Goal: Task Accomplishment & Management: Manage account settings

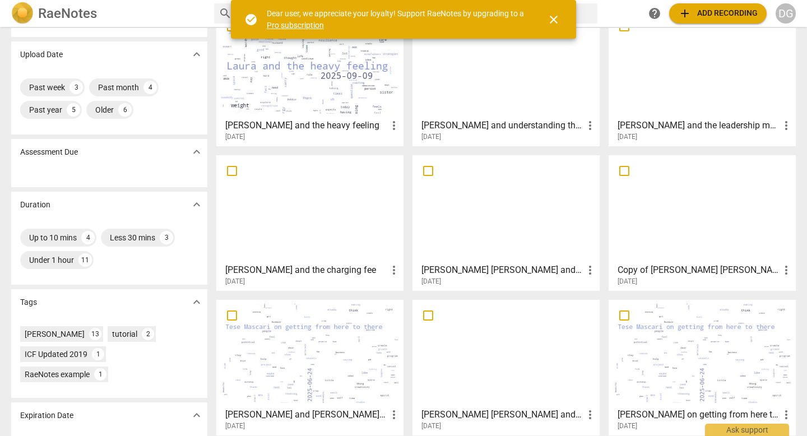
scroll to position [122, 0]
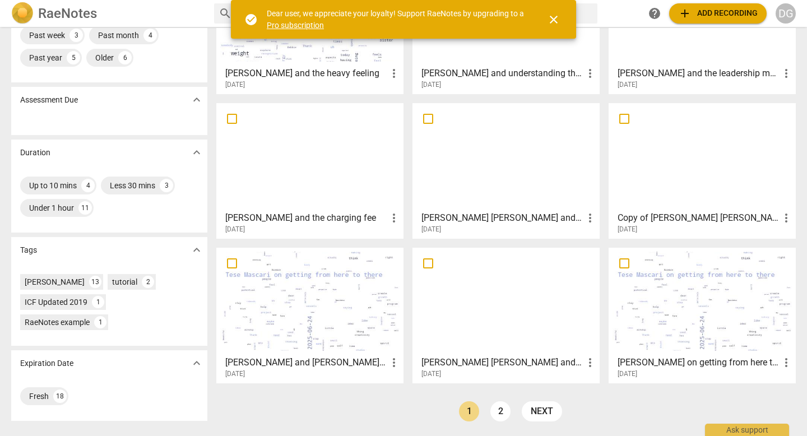
click at [297, 310] on div at bounding box center [309, 301] width 179 height 99
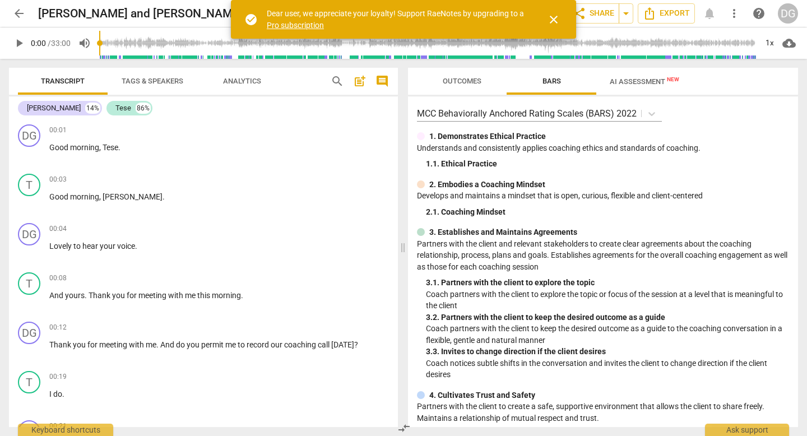
click at [553, 18] on span "close" at bounding box center [553, 19] width 13 height 13
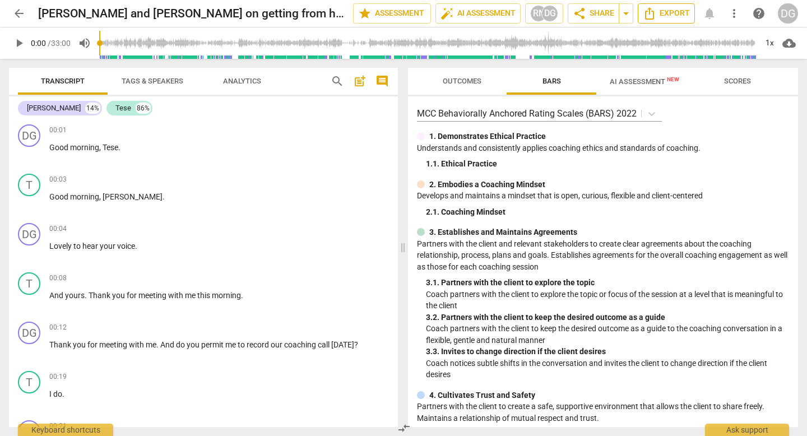
click at [668, 17] on span "Export" at bounding box center [666, 13] width 47 height 13
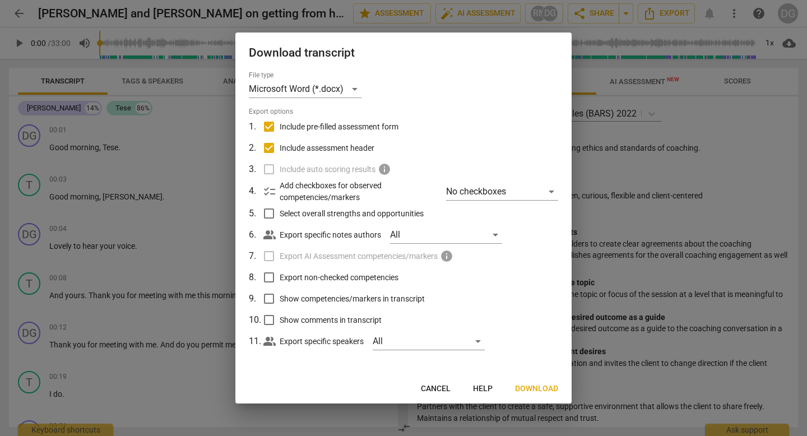
click at [270, 125] on input "Include pre-filled assessment form" at bounding box center [268, 126] width 21 height 21
checkbox input "false"
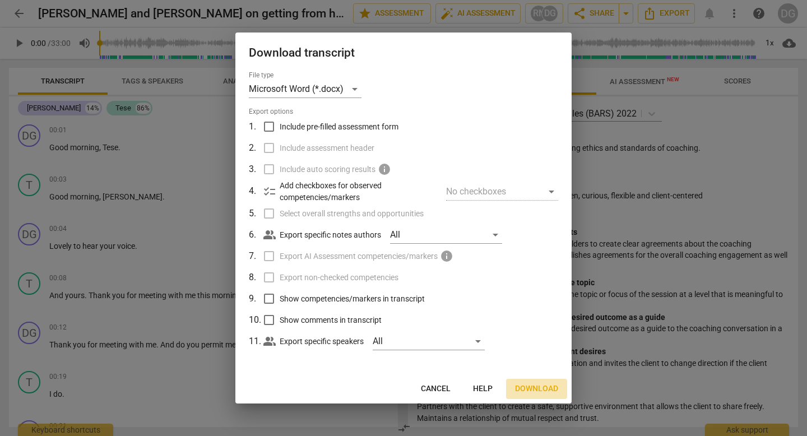
click at [534, 388] on span "Download" at bounding box center [536, 388] width 43 height 11
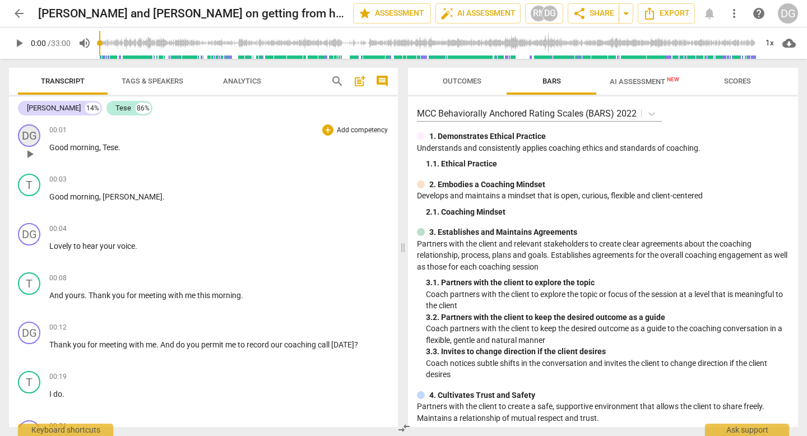
click at [27, 136] on div "DG" at bounding box center [29, 135] width 22 height 22
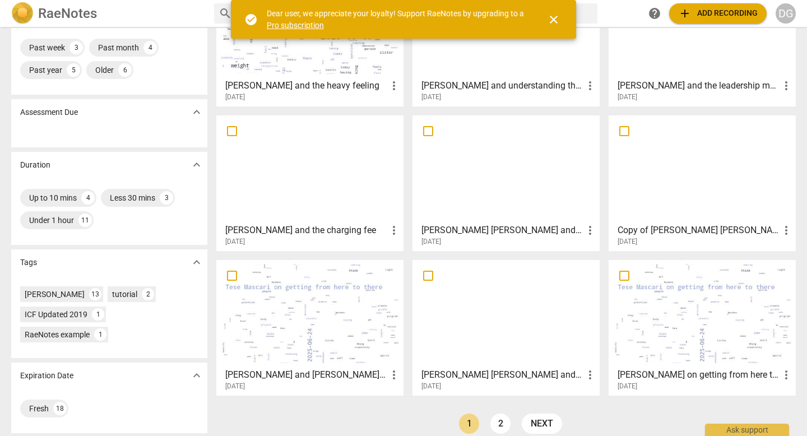
scroll to position [122, 0]
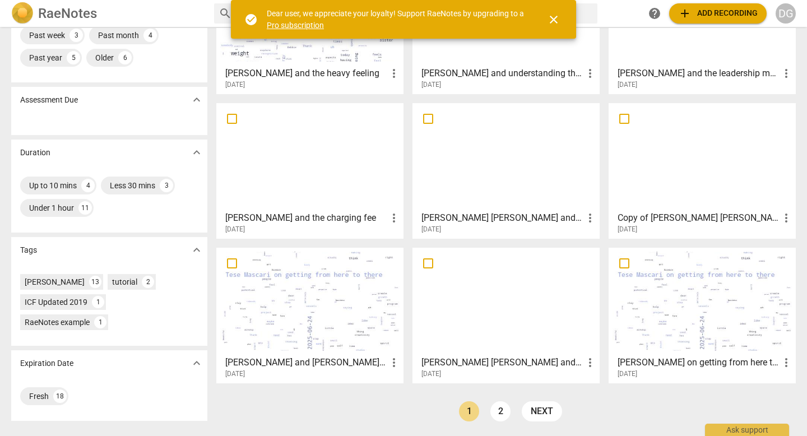
click at [315, 337] on div at bounding box center [309, 301] width 179 height 99
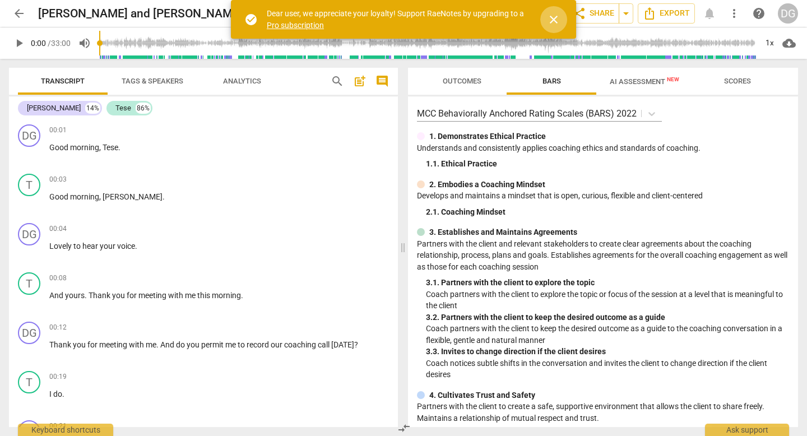
click at [551, 17] on span "close" at bounding box center [553, 19] width 13 height 13
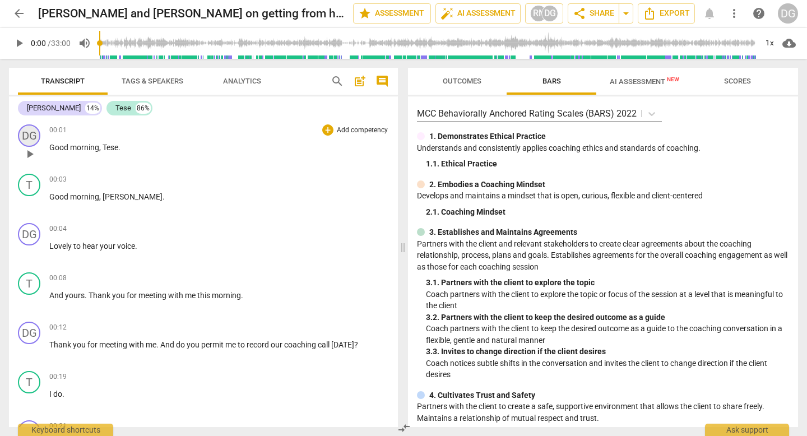
click at [29, 136] on div "DG" at bounding box center [29, 135] width 22 height 22
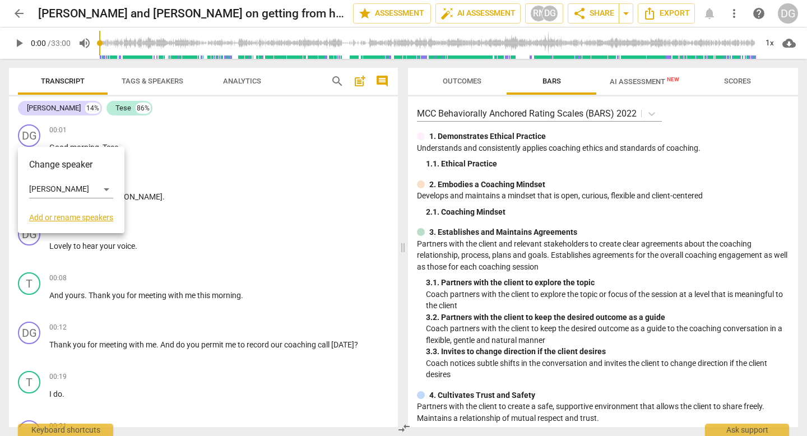
click at [54, 216] on link "Add or rename speakers" at bounding box center [71, 217] width 84 height 9
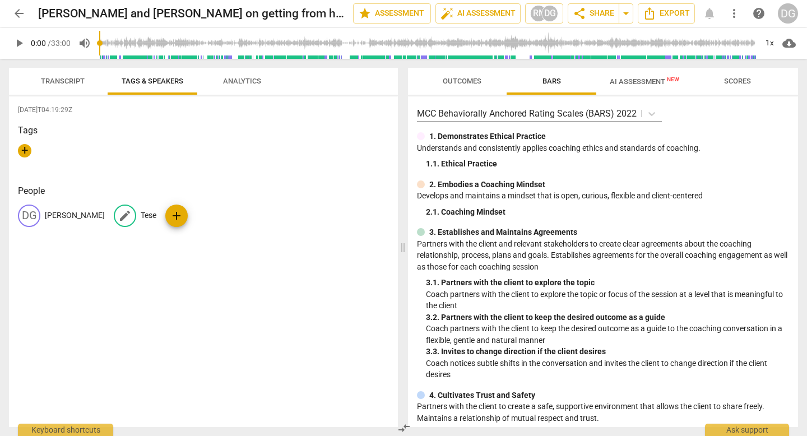
click at [123, 218] on span "edit" at bounding box center [124, 215] width 13 height 13
type input "Client"
click at [200, 158] on div "+" at bounding box center [203, 155] width 371 height 22
click at [30, 214] on span "edit" at bounding box center [28, 215] width 13 height 13
drag, startPoint x: 71, startPoint y: 215, endPoint x: 44, endPoint y: 215, distance: 26.9
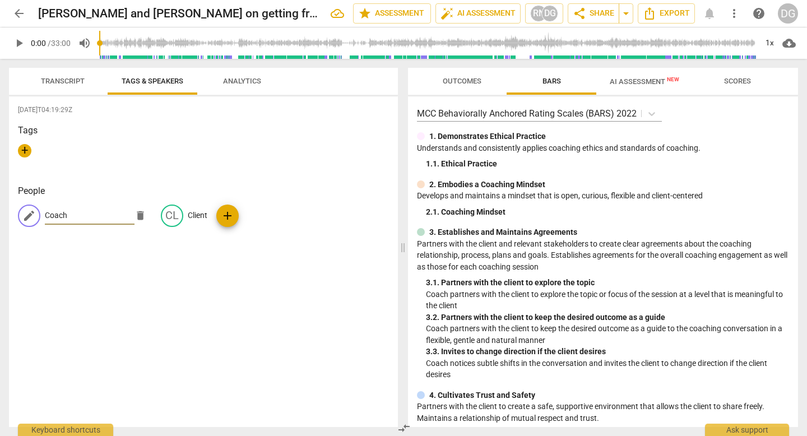
click at [44, 215] on div "edit Coach delete" at bounding box center [85, 215] width 134 height 22
type input "D"
type input "Coach DG"
click at [165, 218] on span "edit" at bounding box center [171, 215] width 13 height 13
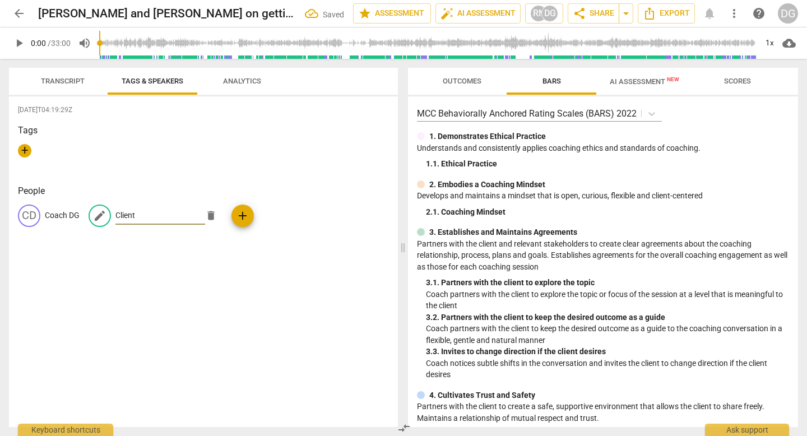
click at [160, 217] on input "Client" at bounding box center [160, 216] width 90 height 18
type input "Client Tese"
click at [188, 246] on div "[DATE]T04:19:29Z Tags + People CD Coach DG edit Client Tese delete add" at bounding box center [203, 261] width 389 height 331
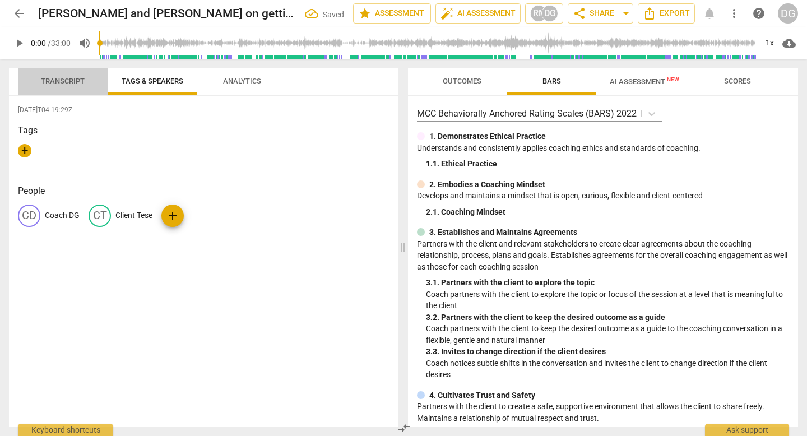
click at [75, 85] on span "Transcript" at bounding box center [62, 81] width 71 height 15
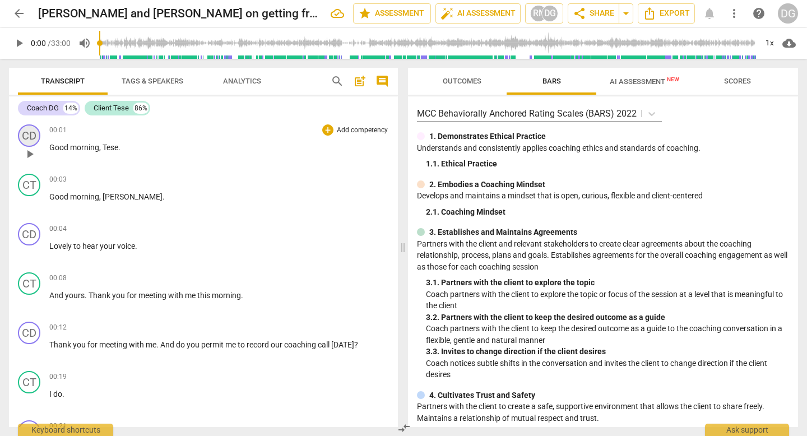
click at [34, 129] on div "CD" at bounding box center [29, 135] width 22 height 22
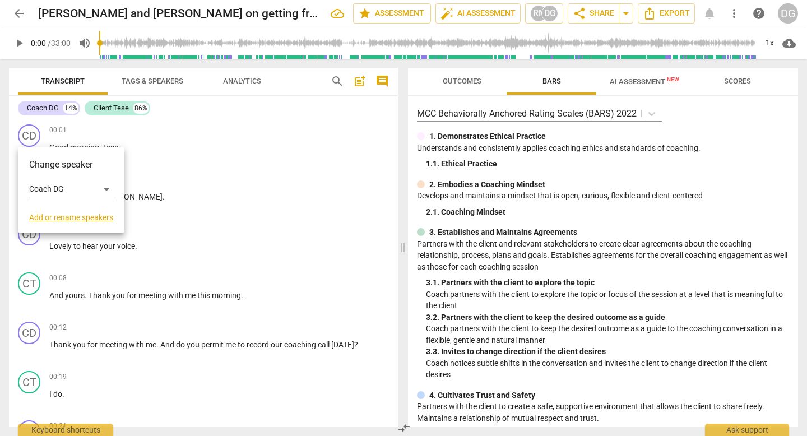
click at [59, 215] on link "Add or rename speakers" at bounding box center [71, 217] width 84 height 9
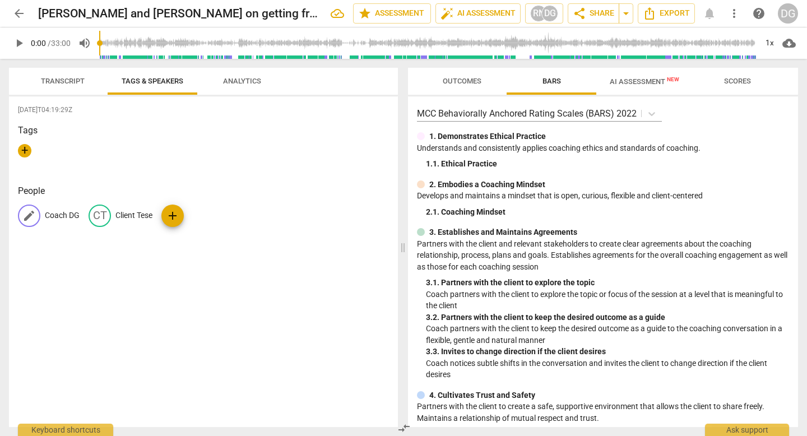
click at [29, 216] on span "edit" at bounding box center [28, 215] width 13 height 13
click at [72, 212] on input "Coach DG" at bounding box center [90, 216] width 90 height 18
drag, startPoint x: 89, startPoint y: 216, endPoint x: 67, endPoint y: 212, distance: 22.1
click at [67, 212] on input "Coach DG" at bounding box center [90, 216] width 90 height 18
type input "Coach"
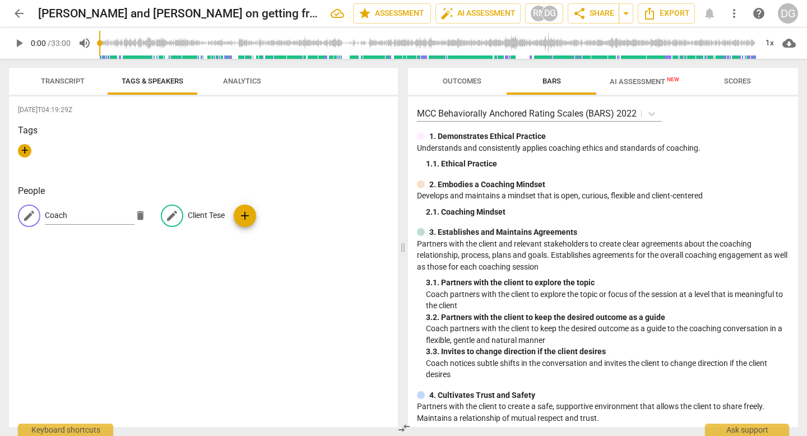
click at [165, 217] on span "edit" at bounding box center [171, 215] width 13 height 13
click at [152, 218] on input "Client Tese" at bounding box center [148, 216] width 90 height 18
click at [152, 218] on input "Client" at bounding box center [148, 216] width 90 height 18
type input "Client"
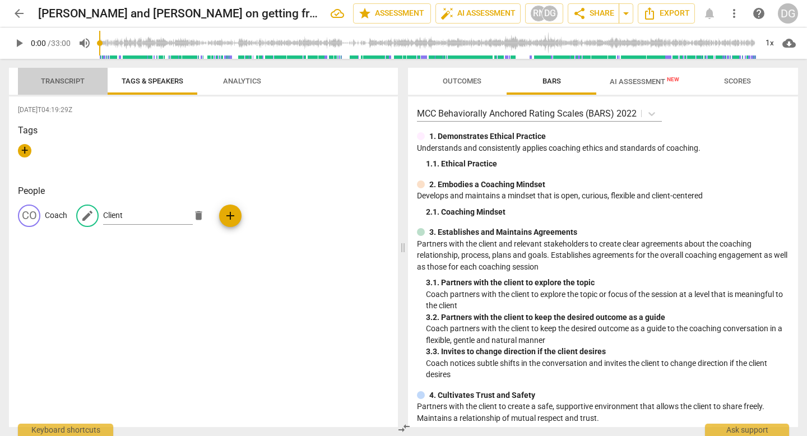
click at [66, 80] on span "Transcript" at bounding box center [63, 81] width 44 height 8
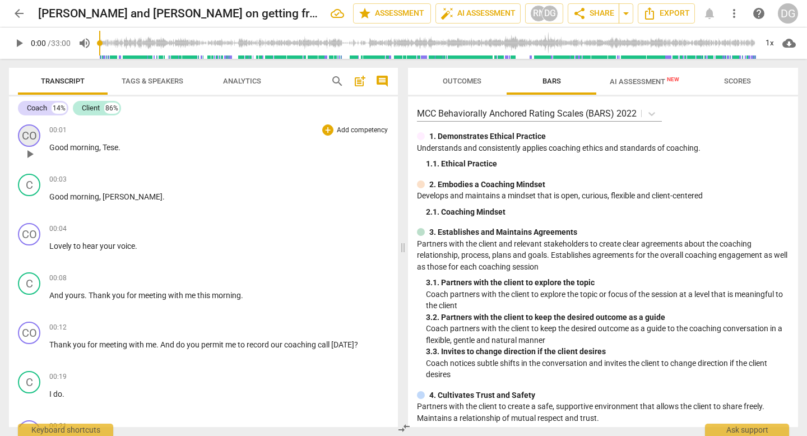
click at [34, 137] on div "CO" at bounding box center [29, 135] width 22 height 22
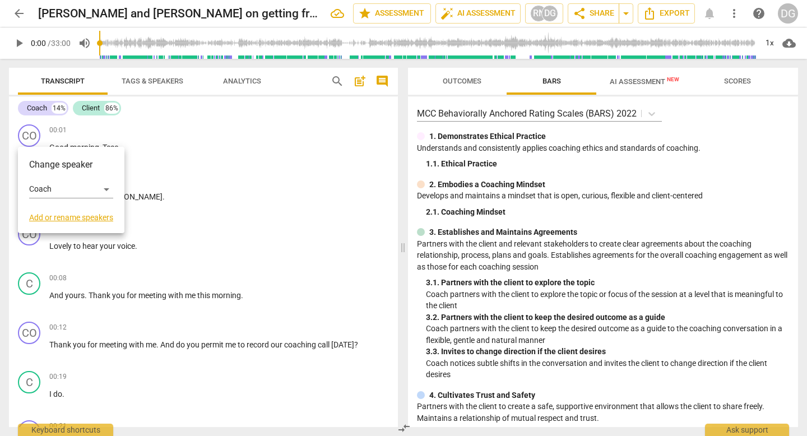
click at [71, 217] on link "Add or rename speakers" at bounding box center [71, 217] width 84 height 9
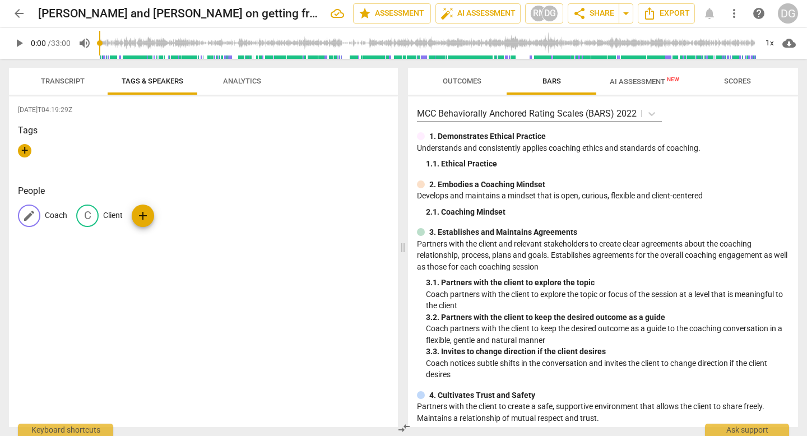
click at [27, 213] on span "edit" at bounding box center [28, 215] width 13 height 13
click at [78, 218] on input "Coach" at bounding box center [90, 216] width 90 height 18
type input "Coach DG"
click at [165, 212] on span "edit" at bounding box center [171, 215] width 13 height 13
click at [171, 213] on input "Client" at bounding box center [160, 216] width 90 height 18
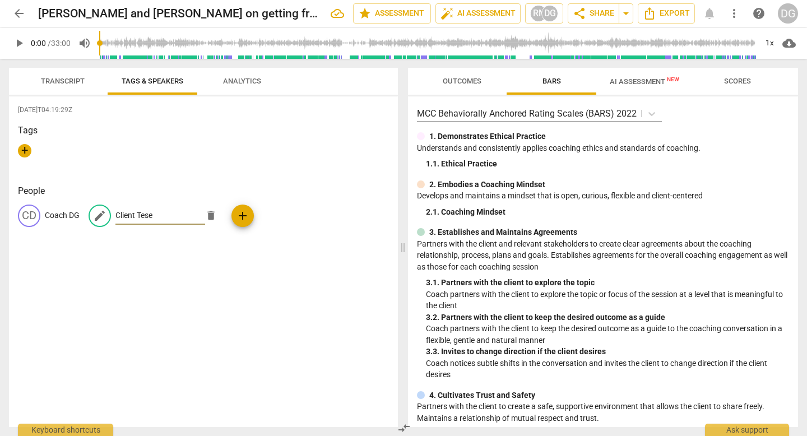
type input "Client Tese"
click at [30, 215] on div "CD" at bounding box center [29, 215] width 22 height 22
click at [83, 215] on input "Coach DG" at bounding box center [90, 216] width 90 height 18
type input "Coach [PERSON_NAME]"
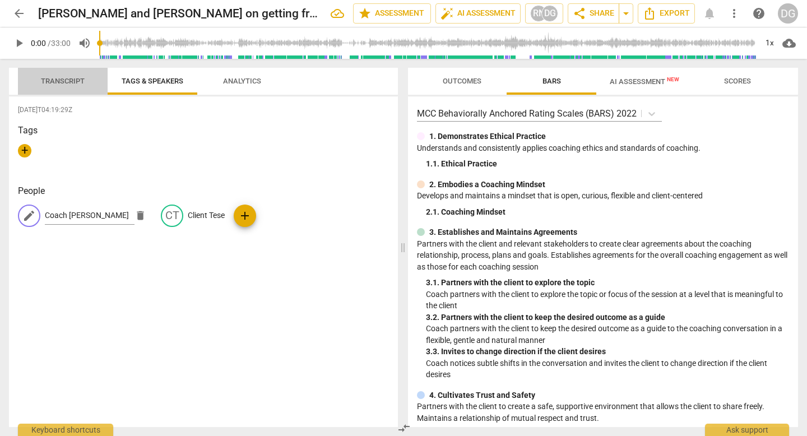
click at [70, 79] on span "Transcript" at bounding box center [63, 81] width 44 height 8
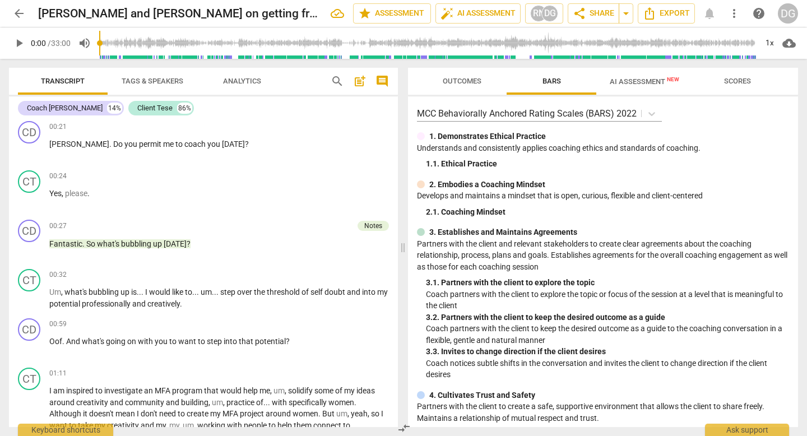
scroll to position [294, 0]
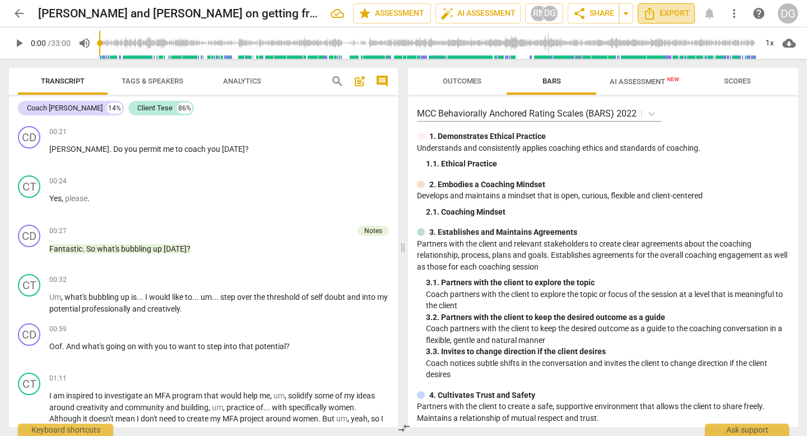
click at [667, 11] on span "Export" at bounding box center [666, 13] width 47 height 13
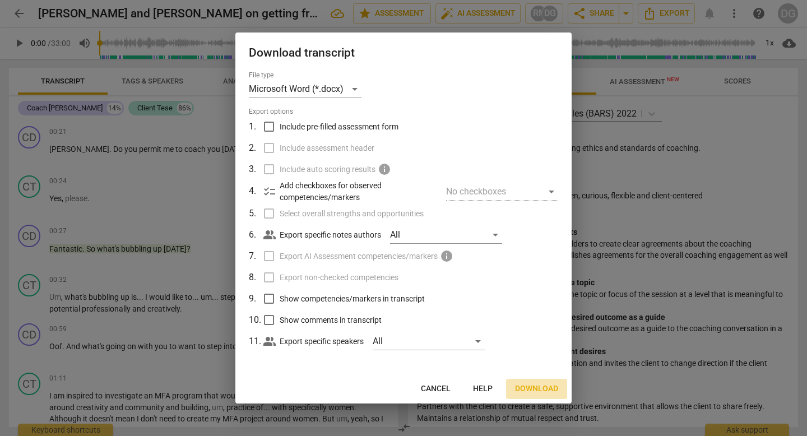
click at [534, 390] on span "Download" at bounding box center [536, 388] width 43 height 11
